Goal: Check status: Check status

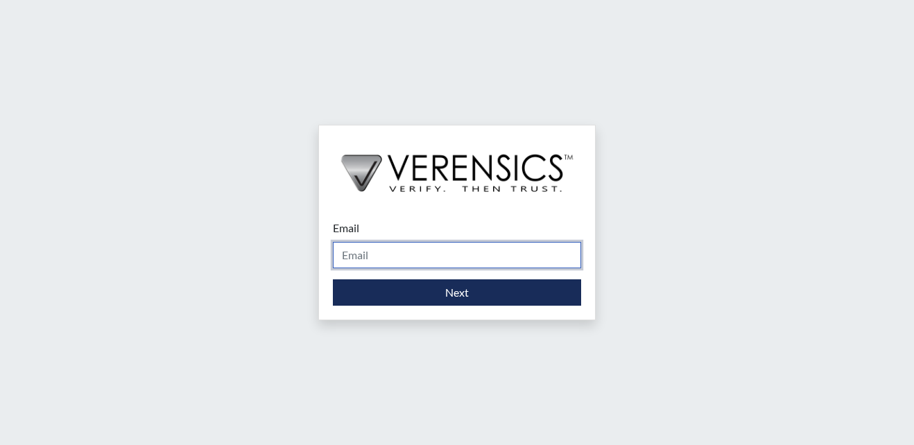
click at [394, 252] on input "Email" at bounding box center [457, 255] width 248 height 26
type input "[EMAIL_ADDRESS][PERSON_NAME][DOMAIN_NAME]"
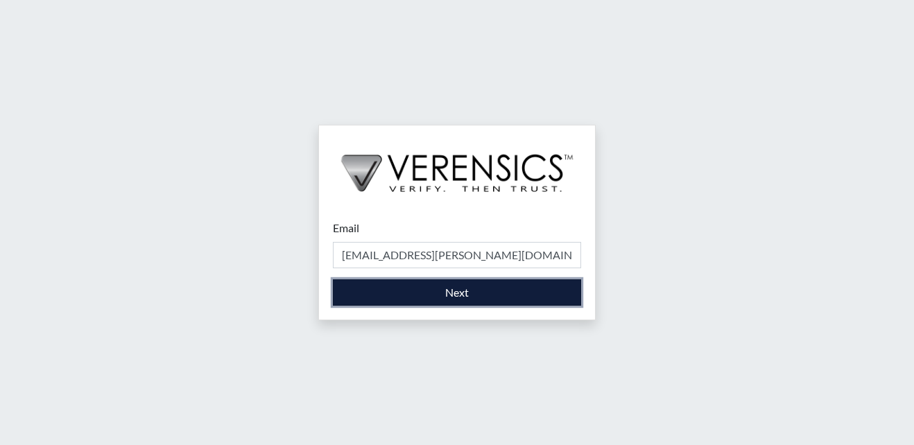
click at [432, 296] on button "Next" at bounding box center [457, 292] width 248 height 26
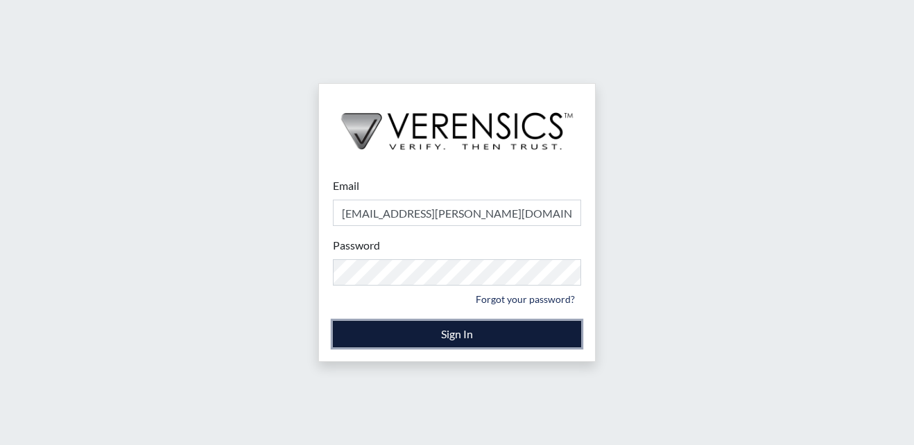
click at [488, 336] on button "Sign In" at bounding box center [457, 334] width 248 height 26
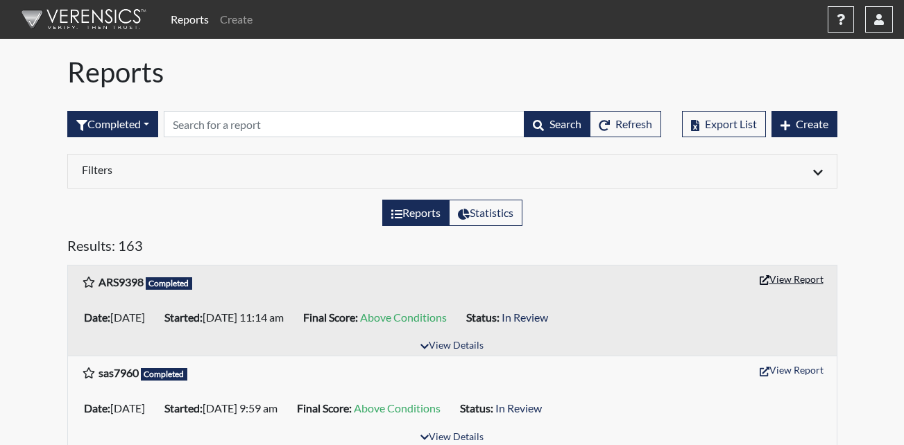
click at [793, 275] on button "View Report" at bounding box center [791, 278] width 76 height 21
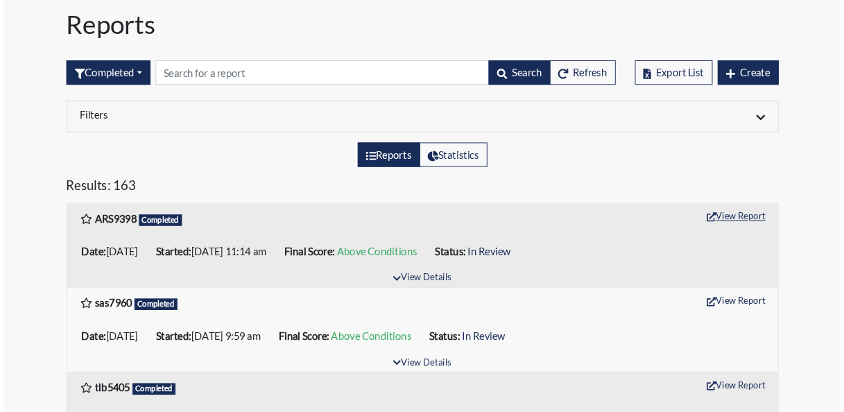
scroll to position [69, 0]
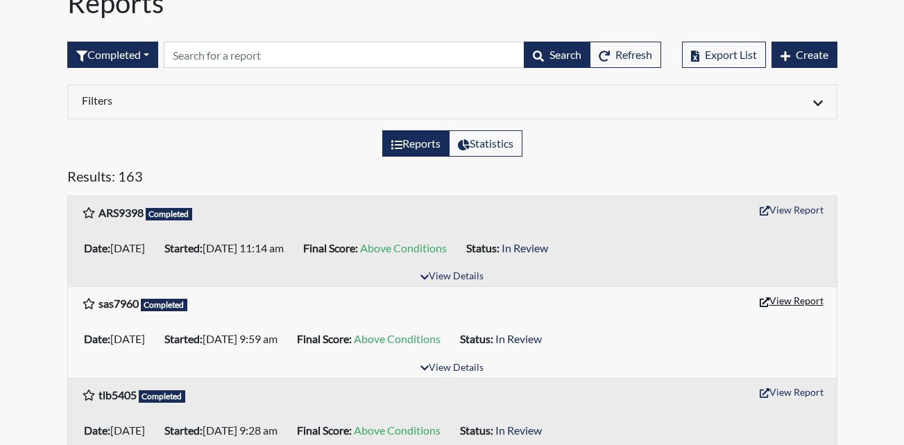
click at [790, 306] on button "View Report" at bounding box center [791, 300] width 76 height 21
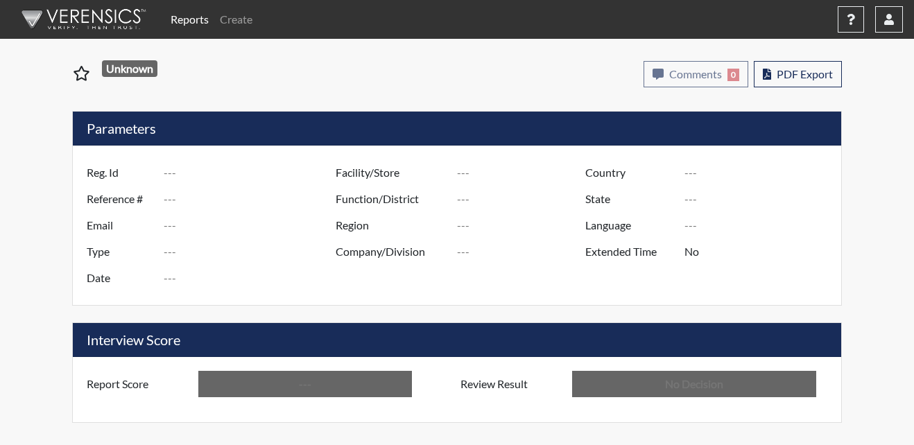
type input "ARS9398"
type input "50890"
type input "---"
type input "Corrections Pre-Employment"
type input "[DATE]"
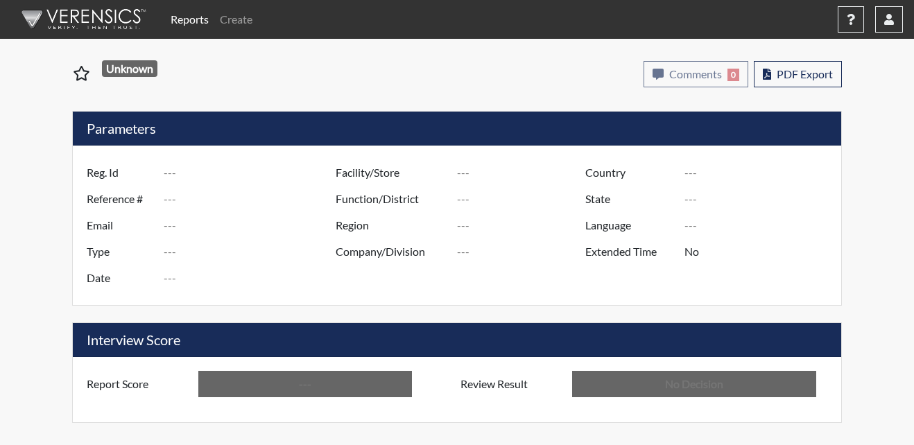
type input "Metro Re-Entry Facility"
type input "[GEOGRAPHIC_DATA]"
type input "[US_STATE]"
type input "English"
type input "Above Conditions"
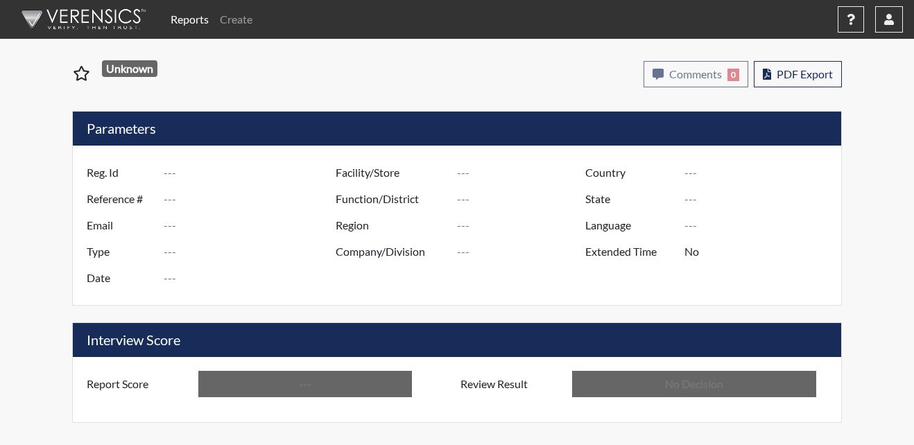
type input "In Review"
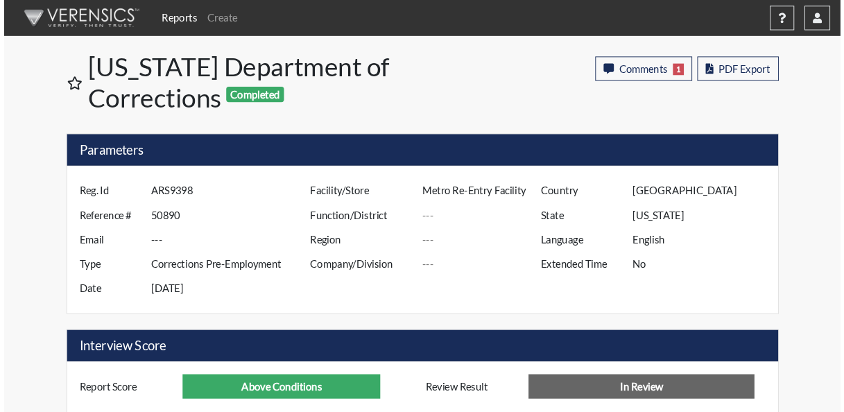
scroll to position [230, 577]
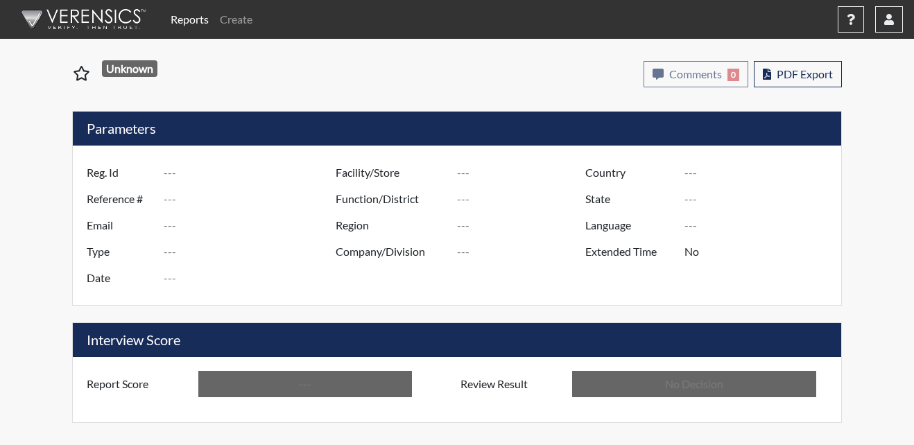
type input "sas7960"
type input "50883"
type input "---"
type input "Corrections Pre-Employment"
type input "[DATE]"
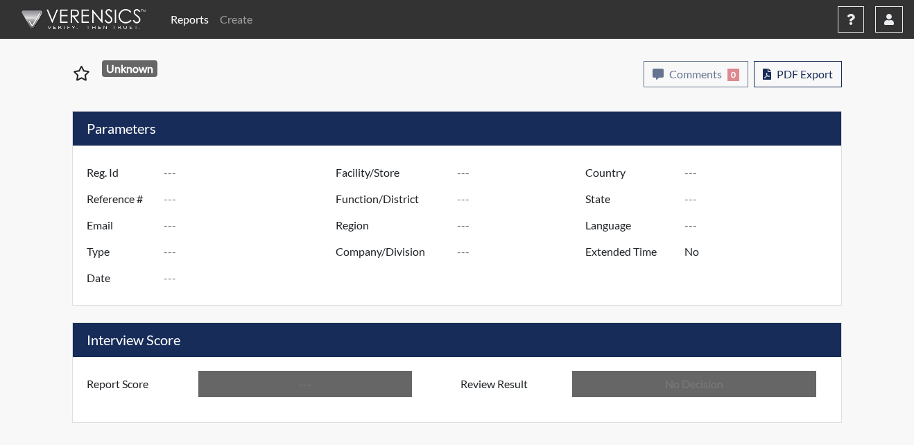
type input "Metro Re-Entry Facility"
type input "[GEOGRAPHIC_DATA]"
type input "[US_STATE]"
type input "English"
type input "Above Conditions"
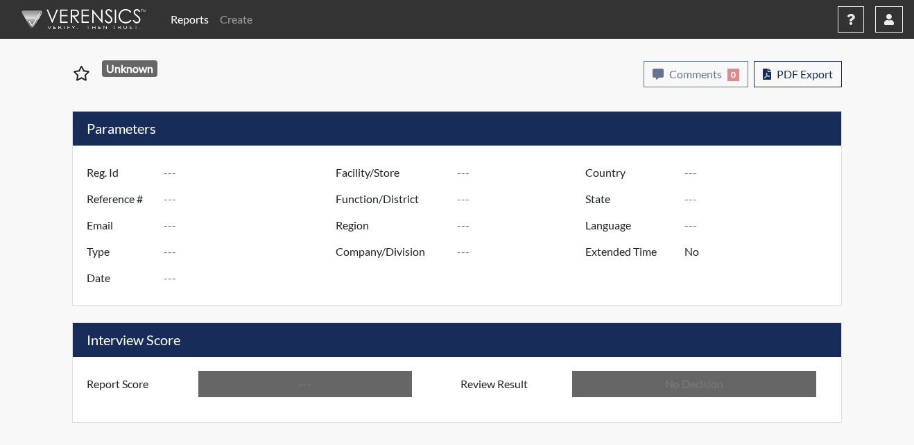
type input "In Review"
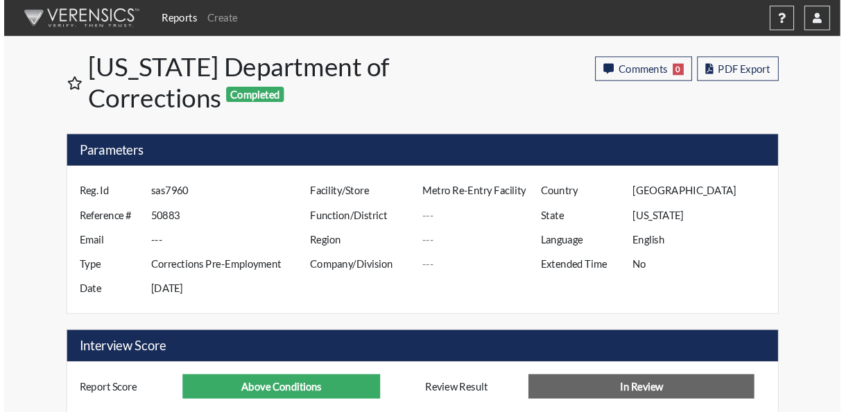
scroll to position [230, 577]
